Goal: Transaction & Acquisition: Book appointment/travel/reservation

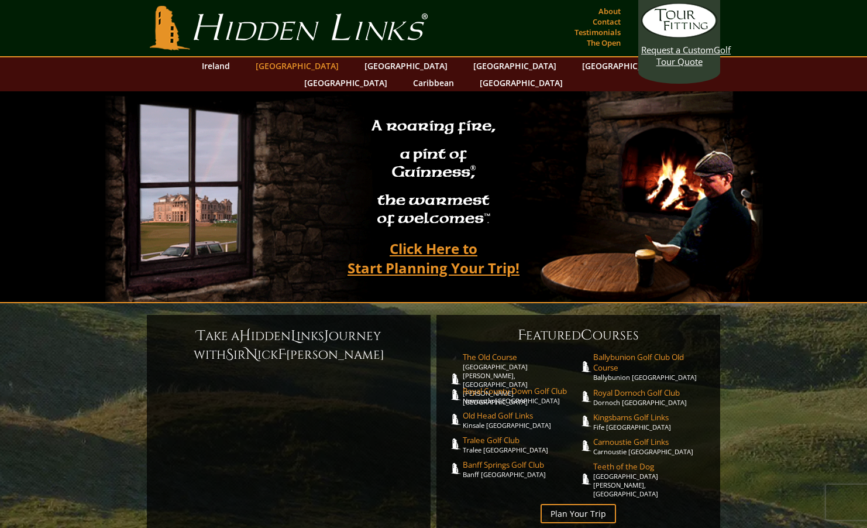
click at [297, 67] on link "[GEOGRAPHIC_DATA]" at bounding box center [297, 65] width 95 height 17
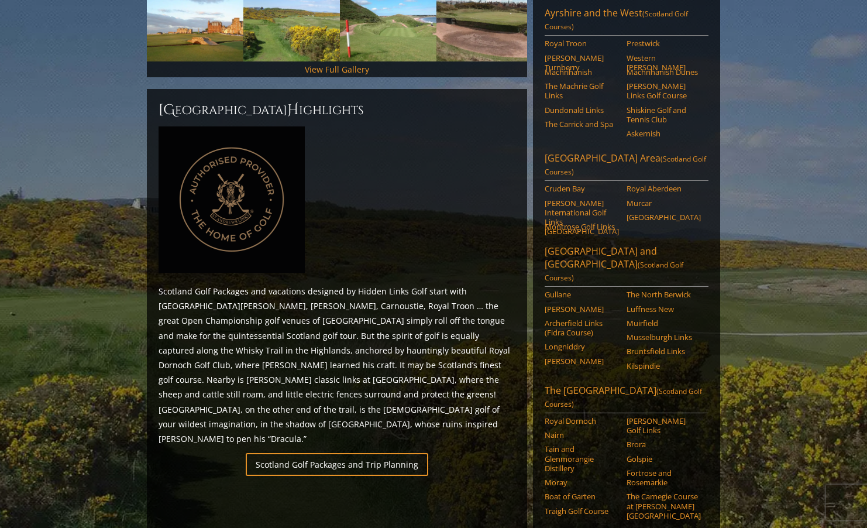
scroll to position [436, 0]
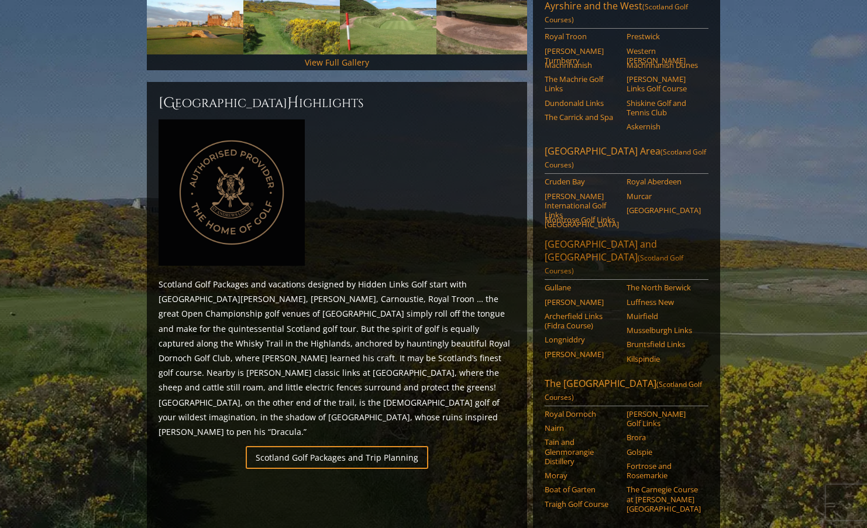
click at [579, 237] on link "[GEOGRAPHIC_DATA] and [GEOGRAPHIC_DATA] ([GEOGRAPHIC_DATA] Golf Courses)" at bounding box center [627, 258] width 164 height 42
